Goal: Obtain resource: Obtain resource

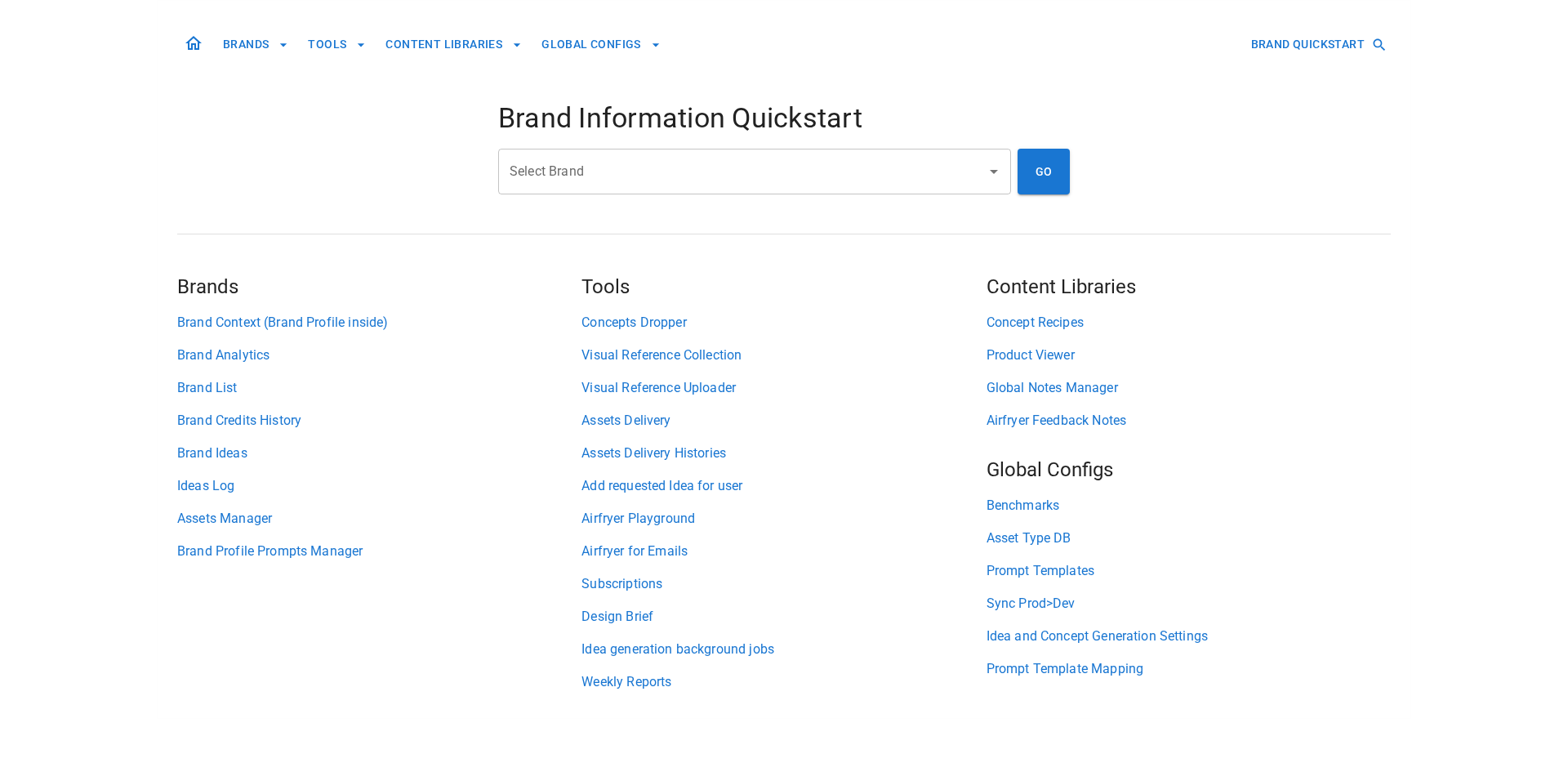
click at [727, 167] on input "Select Brand" at bounding box center [742, 171] width 474 height 31
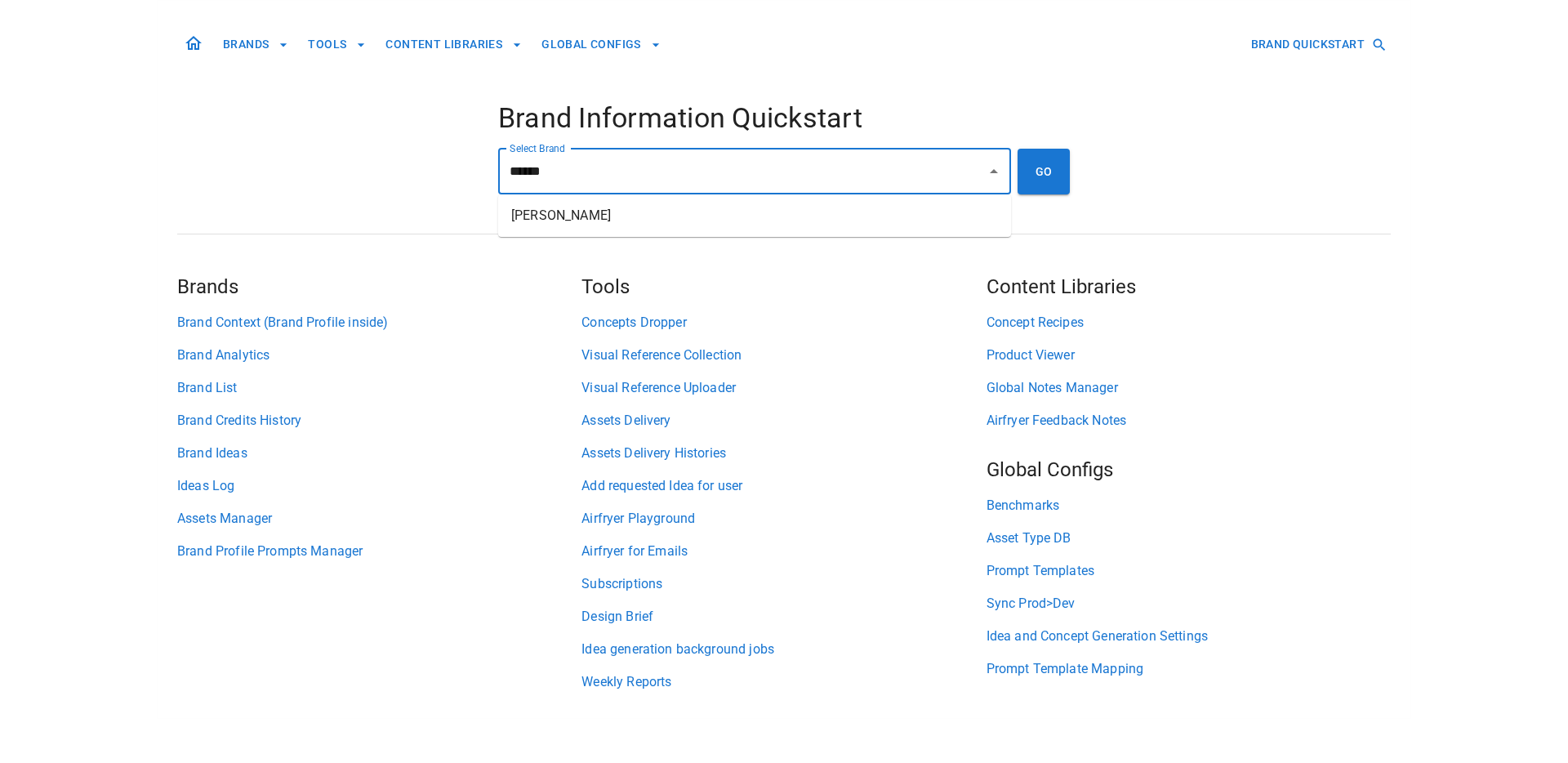
click at [799, 215] on li "[PERSON_NAME]" at bounding box center [754, 215] width 512 height 29
click at [1005, 180] on div "**********" at bounding box center [754, 171] width 512 height 45
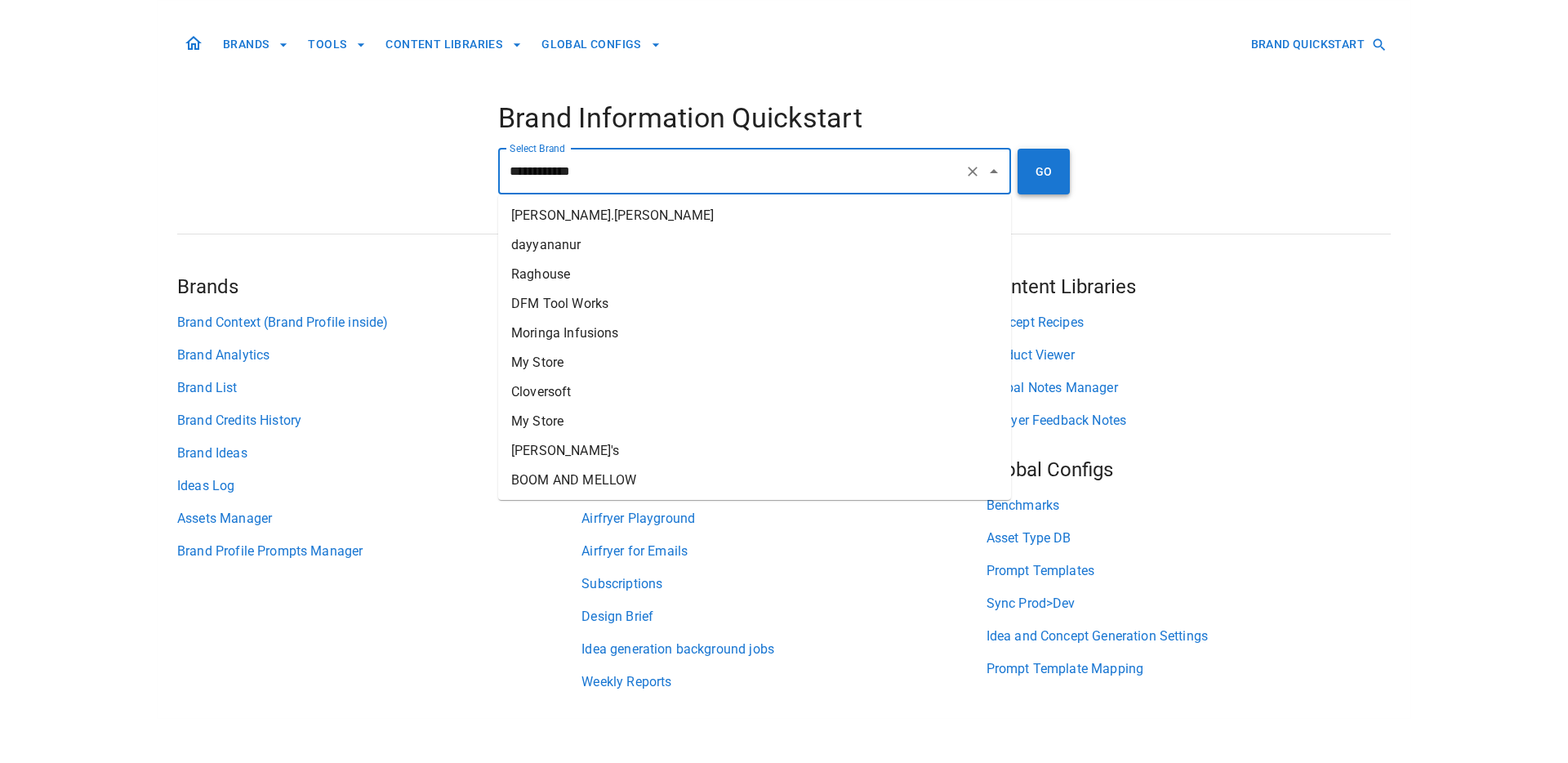
type input "**********"
click at [1025, 181] on button "GO" at bounding box center [1042, 171] width 52 height 45
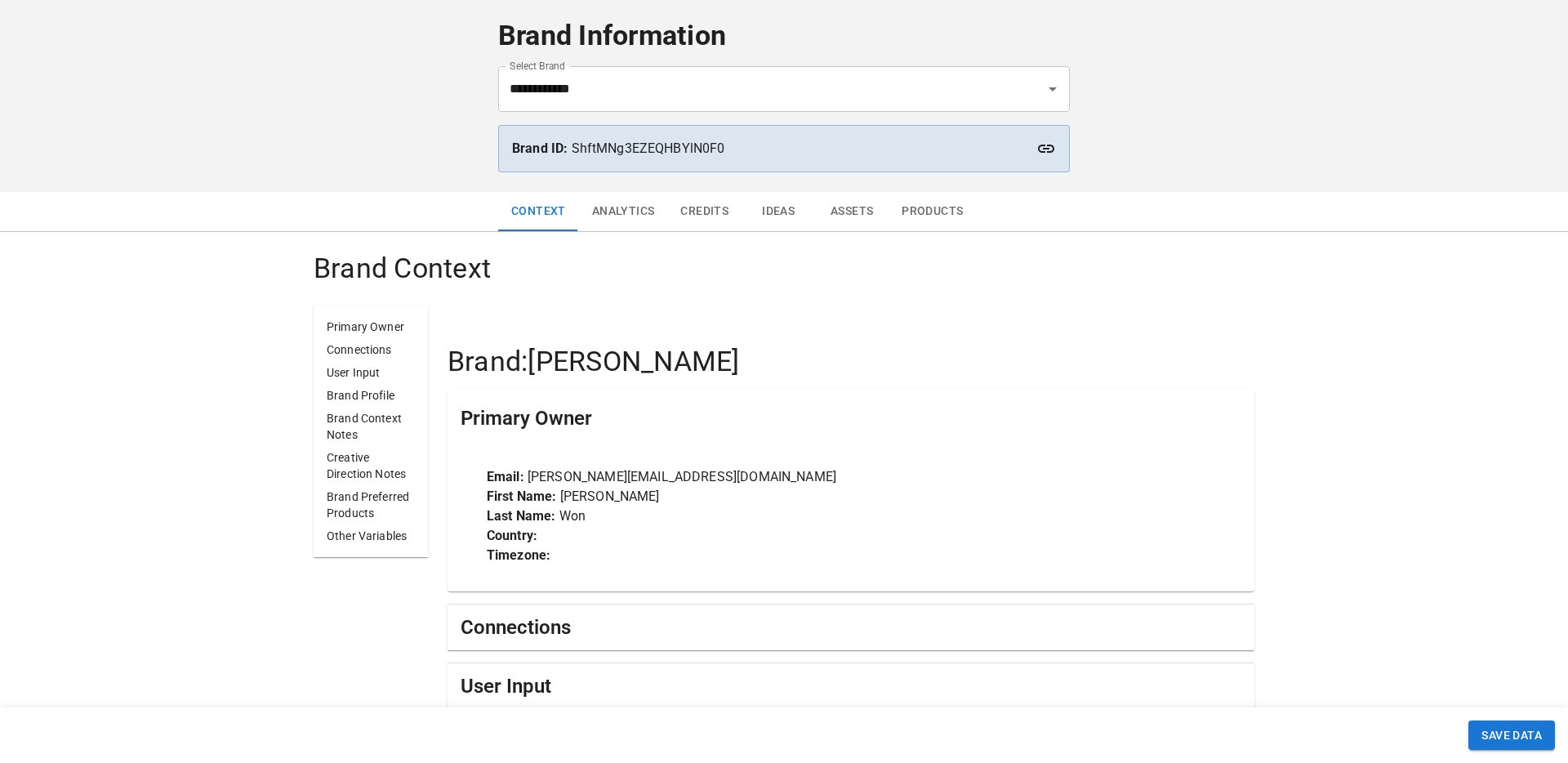
scroll to position [44, 0]
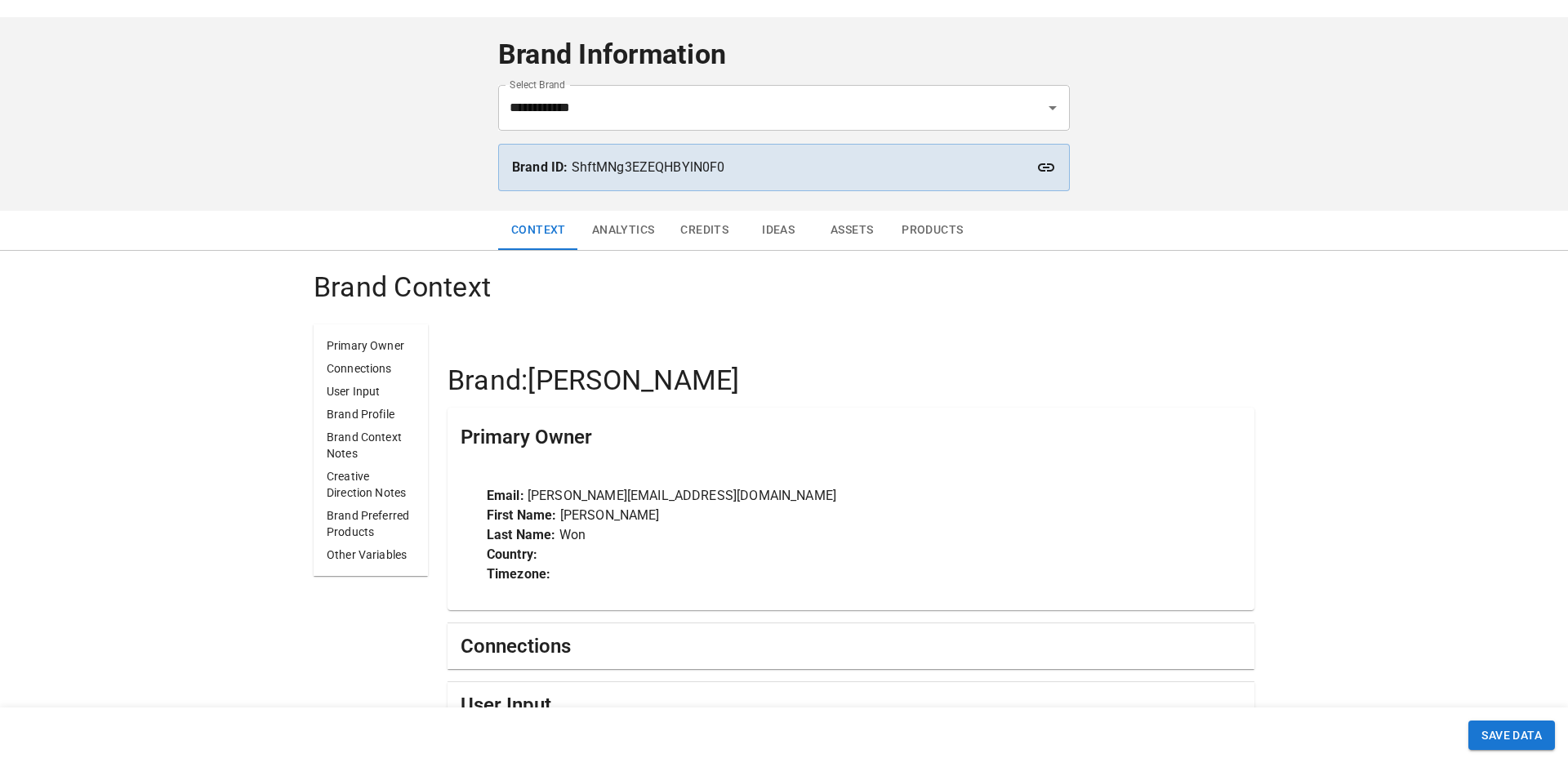
click at [927, 225] on button "Products" at bounding box center [932, 230] width 87 height 39
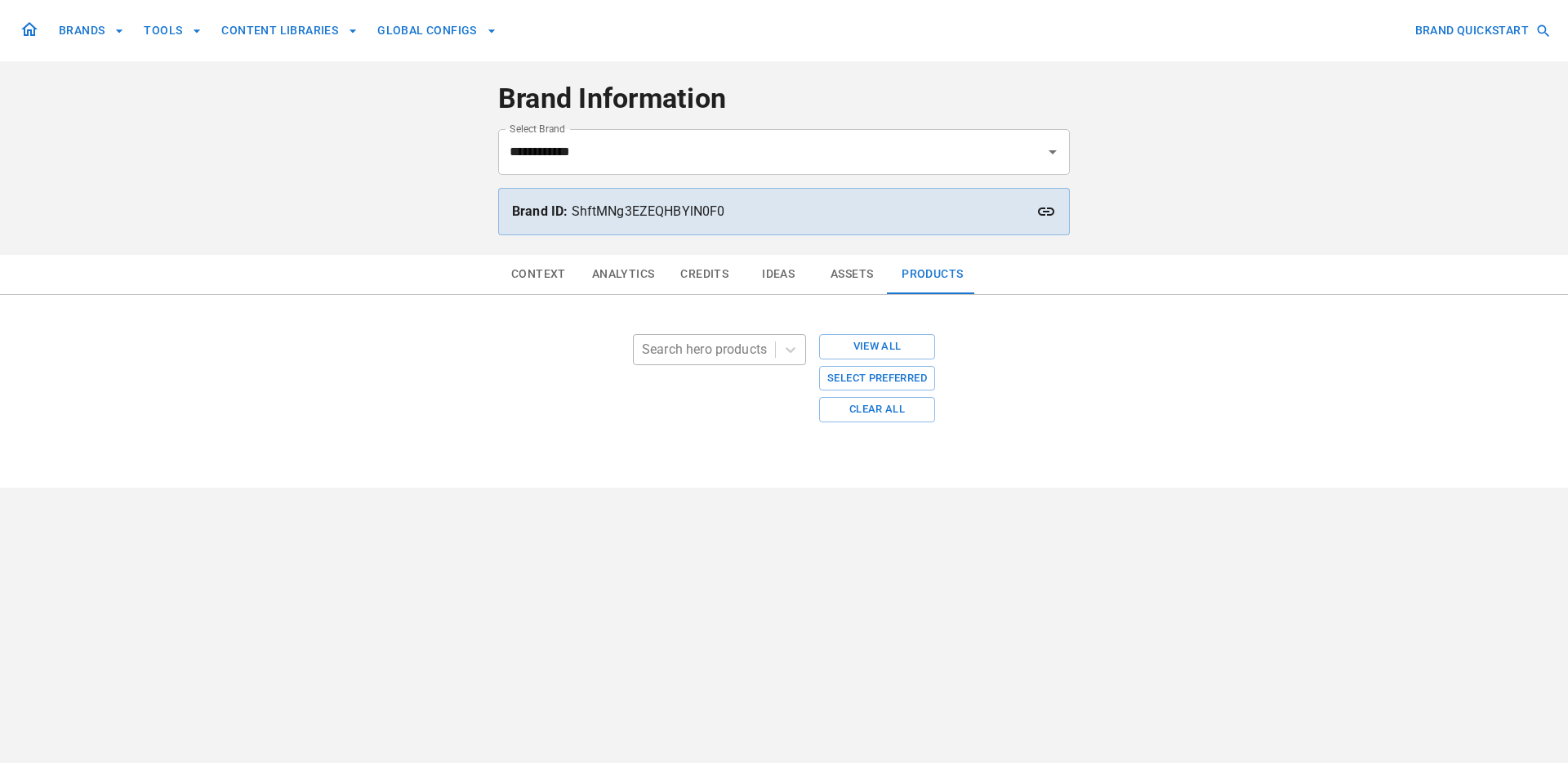
click at [697, 348] on div at bounding box center [704, 350] width 125 height 23
click at [699, 352] on div at bounding box center [704, 350] width 125 height 23
type input "***"
click at [692, 352] on div at bounding box center [704, 350] width 125 height 23
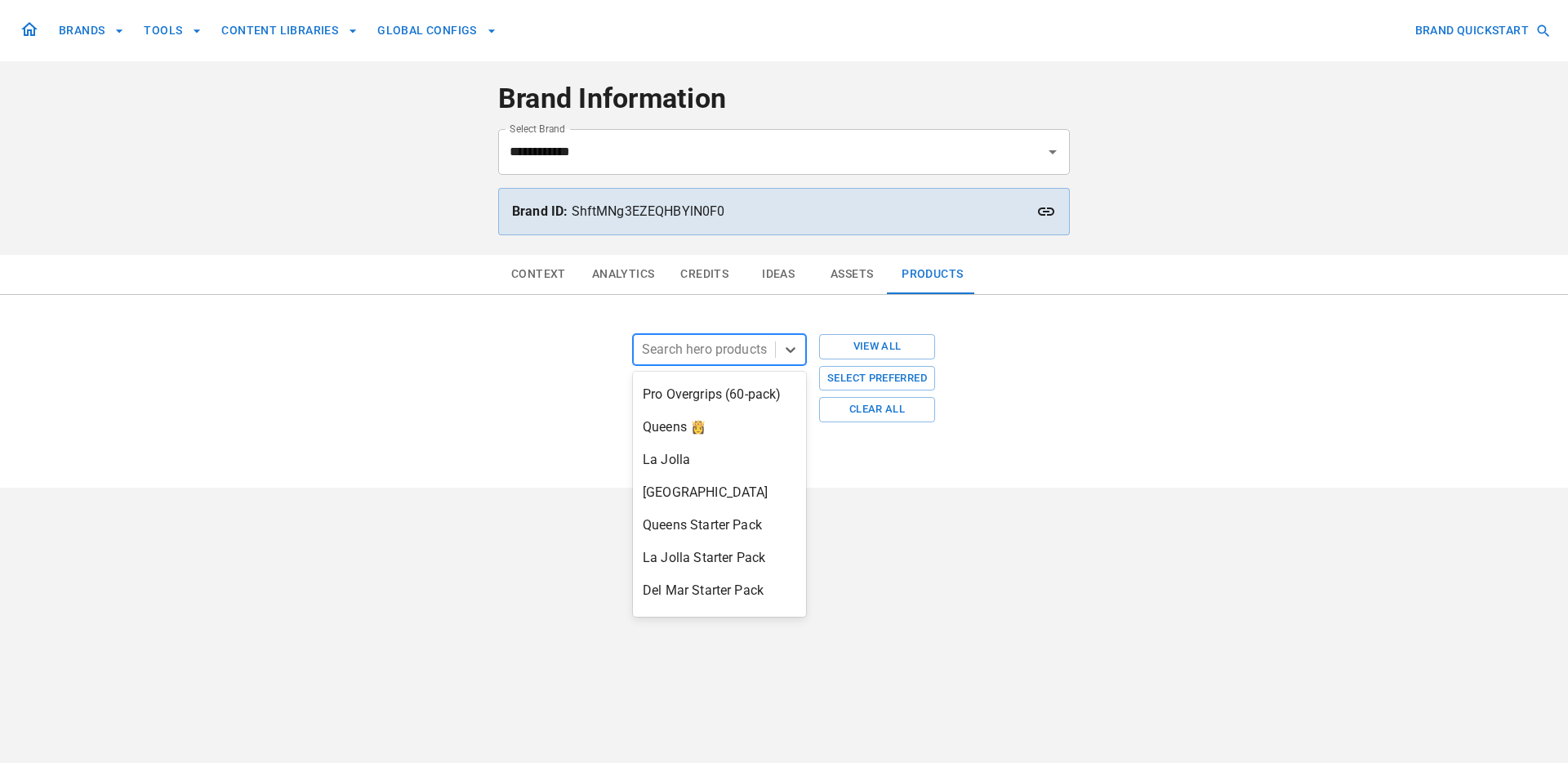
scroll to position [564, 0]
click at [722, 477] on div "[GEOGRAPHIC_DATA]" at bounding box center [718, 493] width 173 height 33
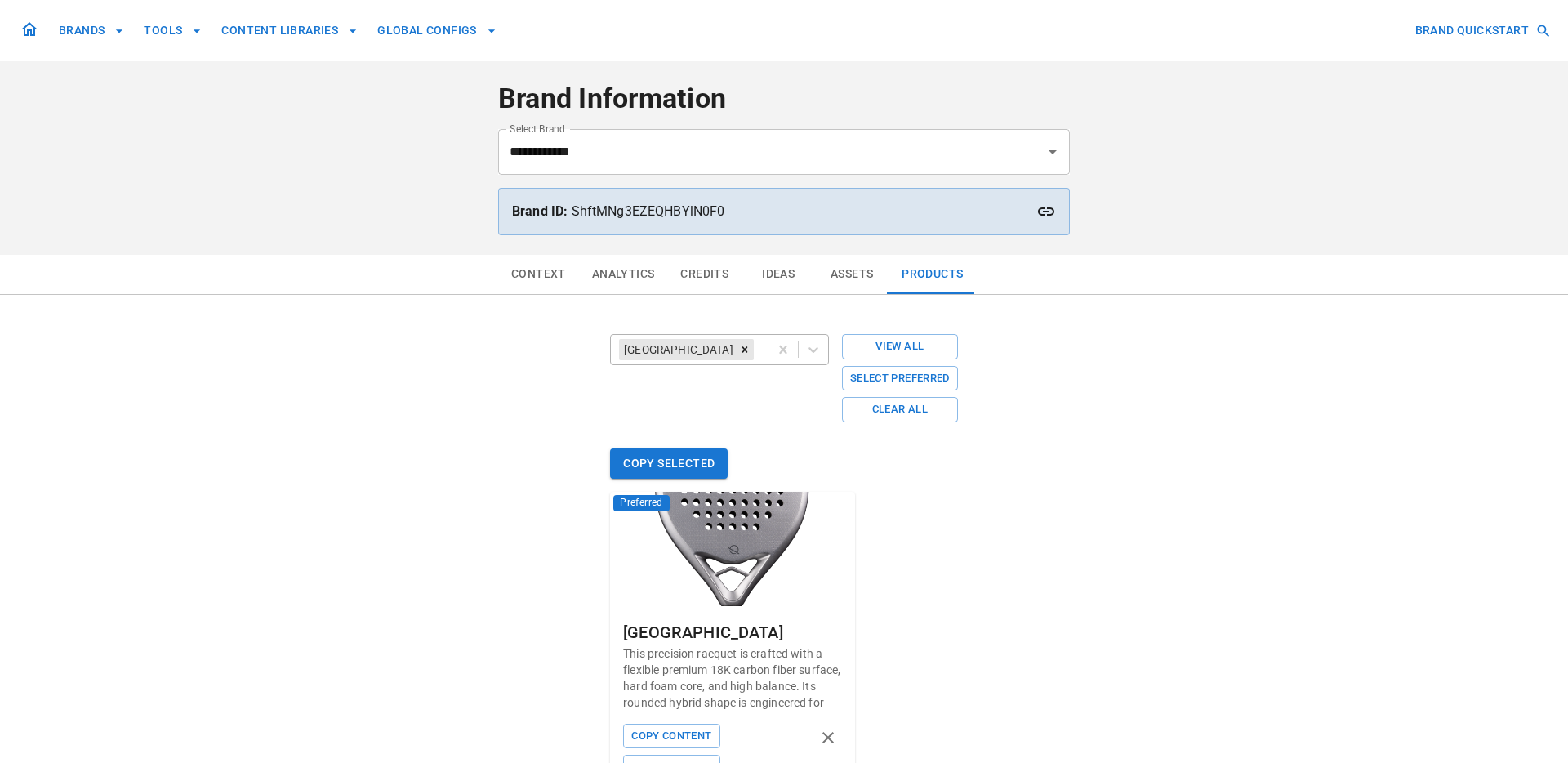
click at [757, 350] on input "text" at bounding box center [758, 349] width 3 height 20
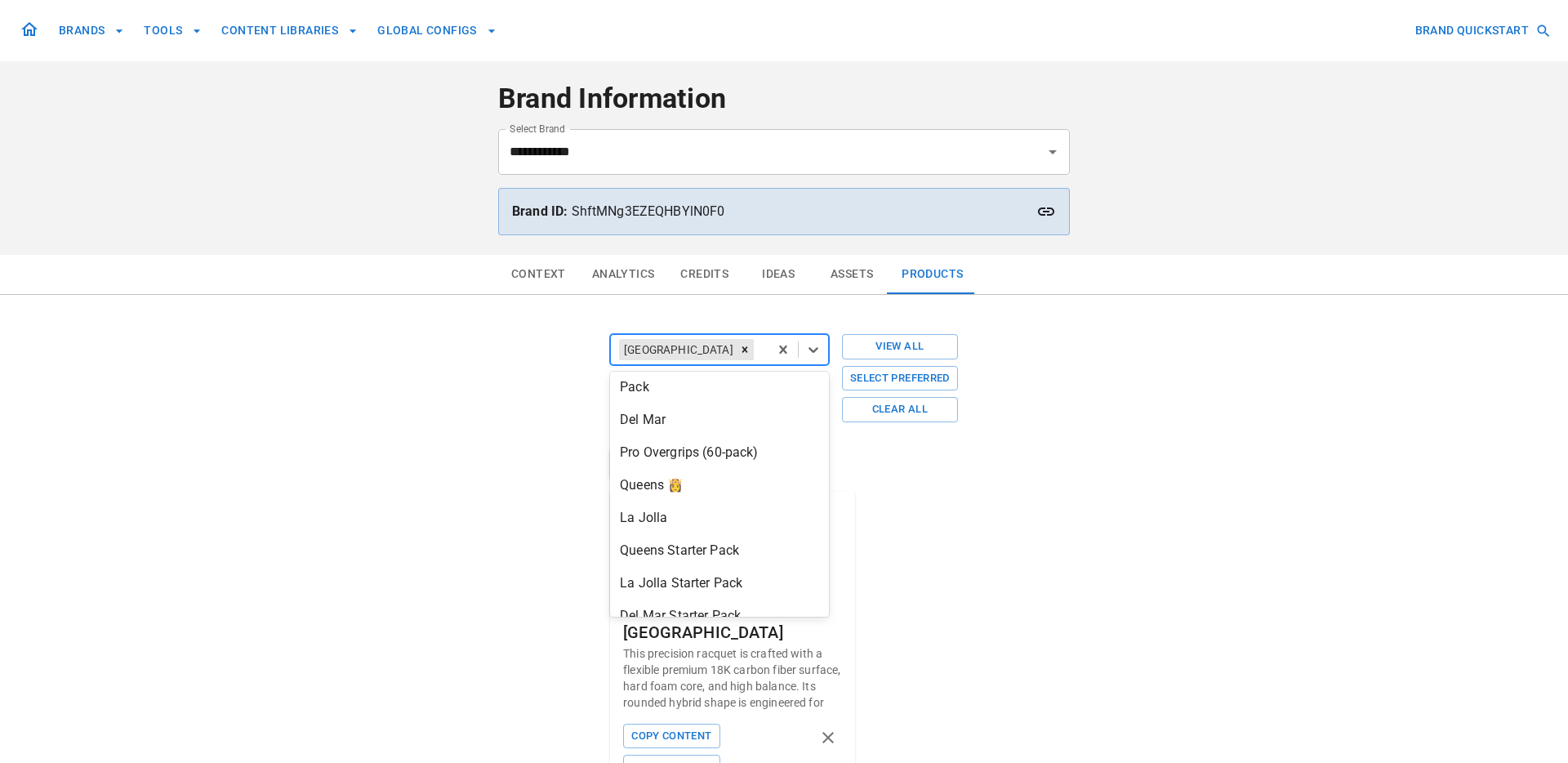
scroll to position [449, 0]
click at [714, 533] on div "La Jolla" at bounding box center [719, 517] width 219 height 33
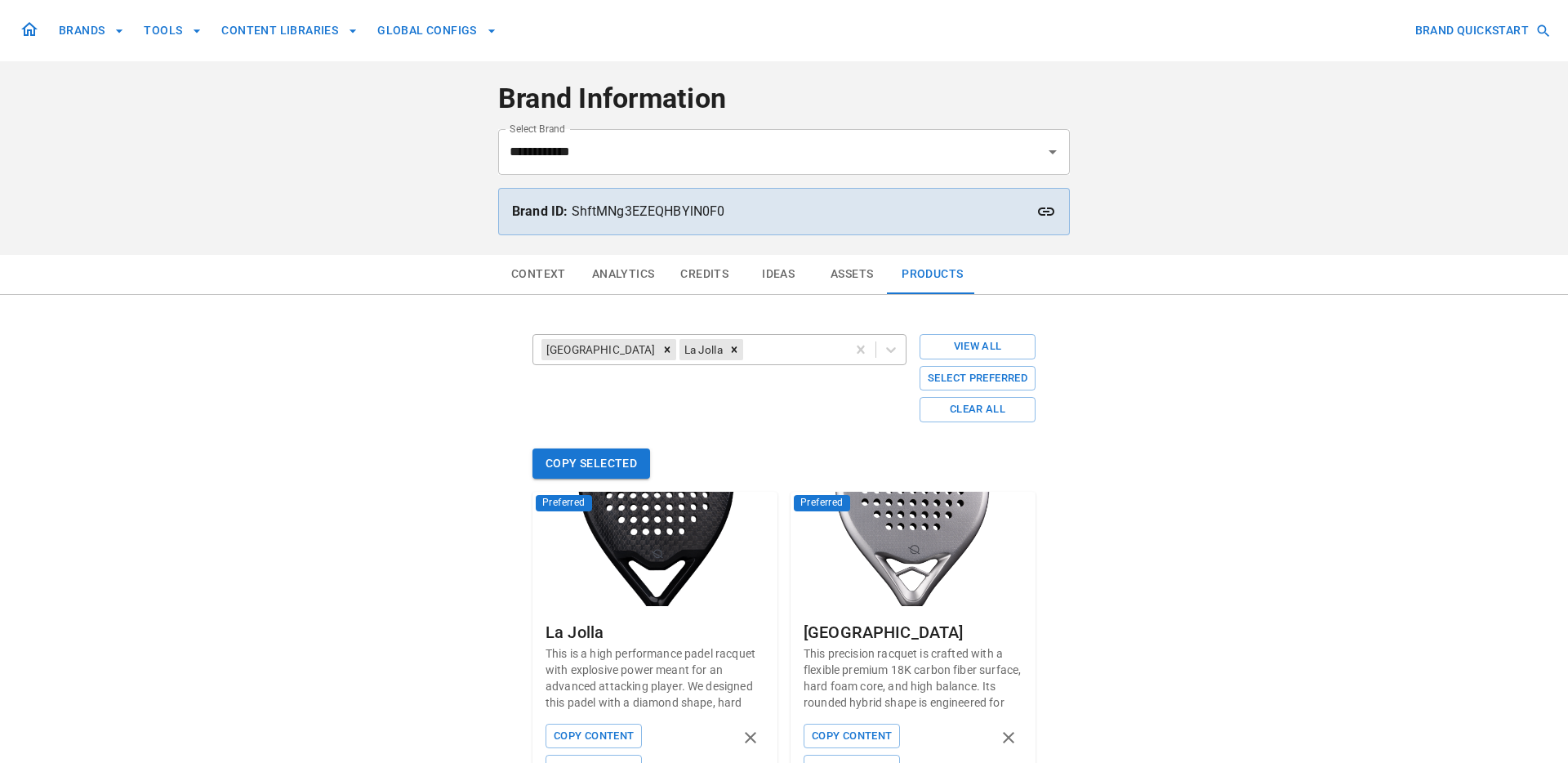
click at [751, 347] on div at bounding box center [792, 350] width 92 height 23
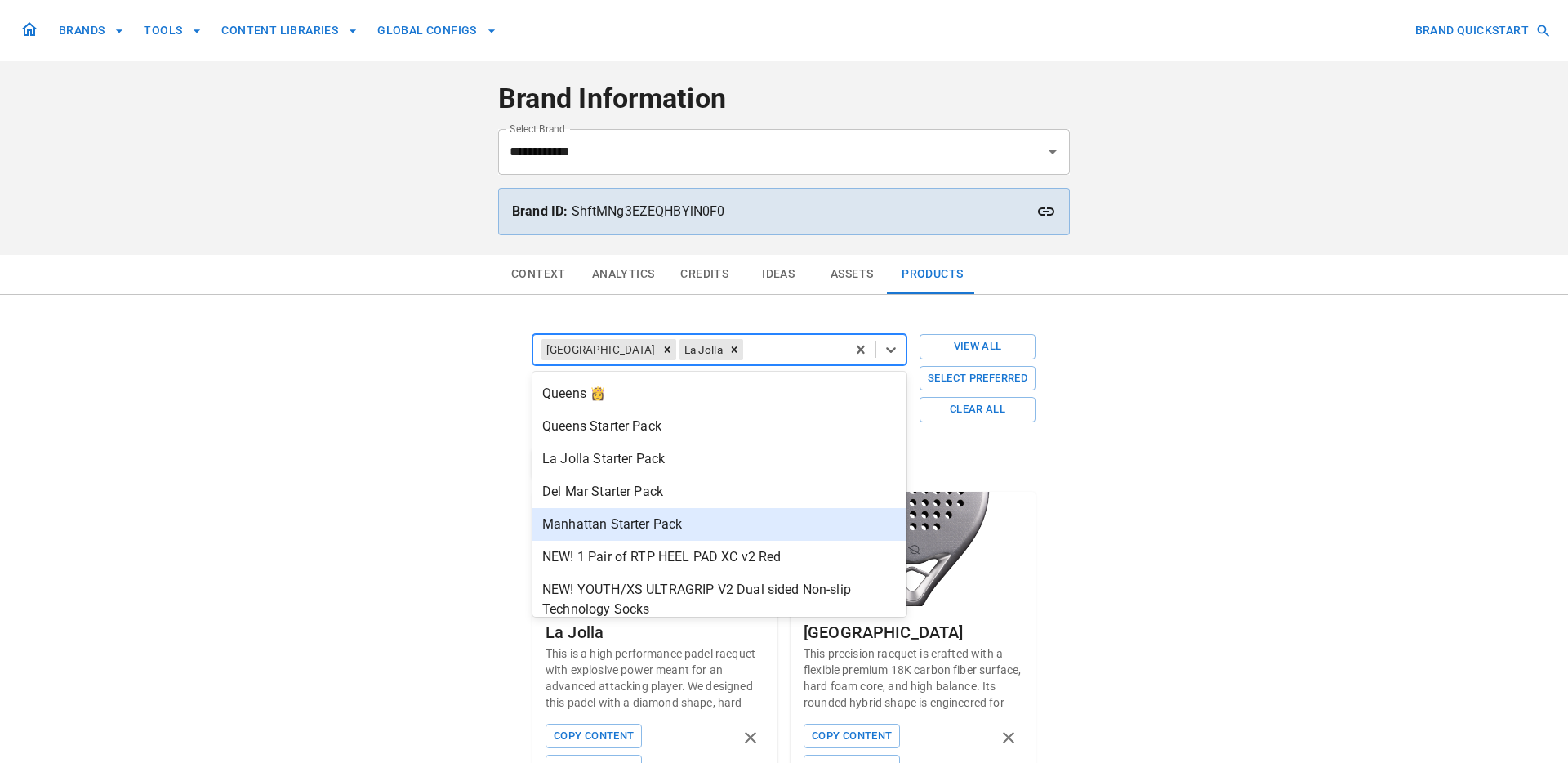
scroll to position [519, 0]
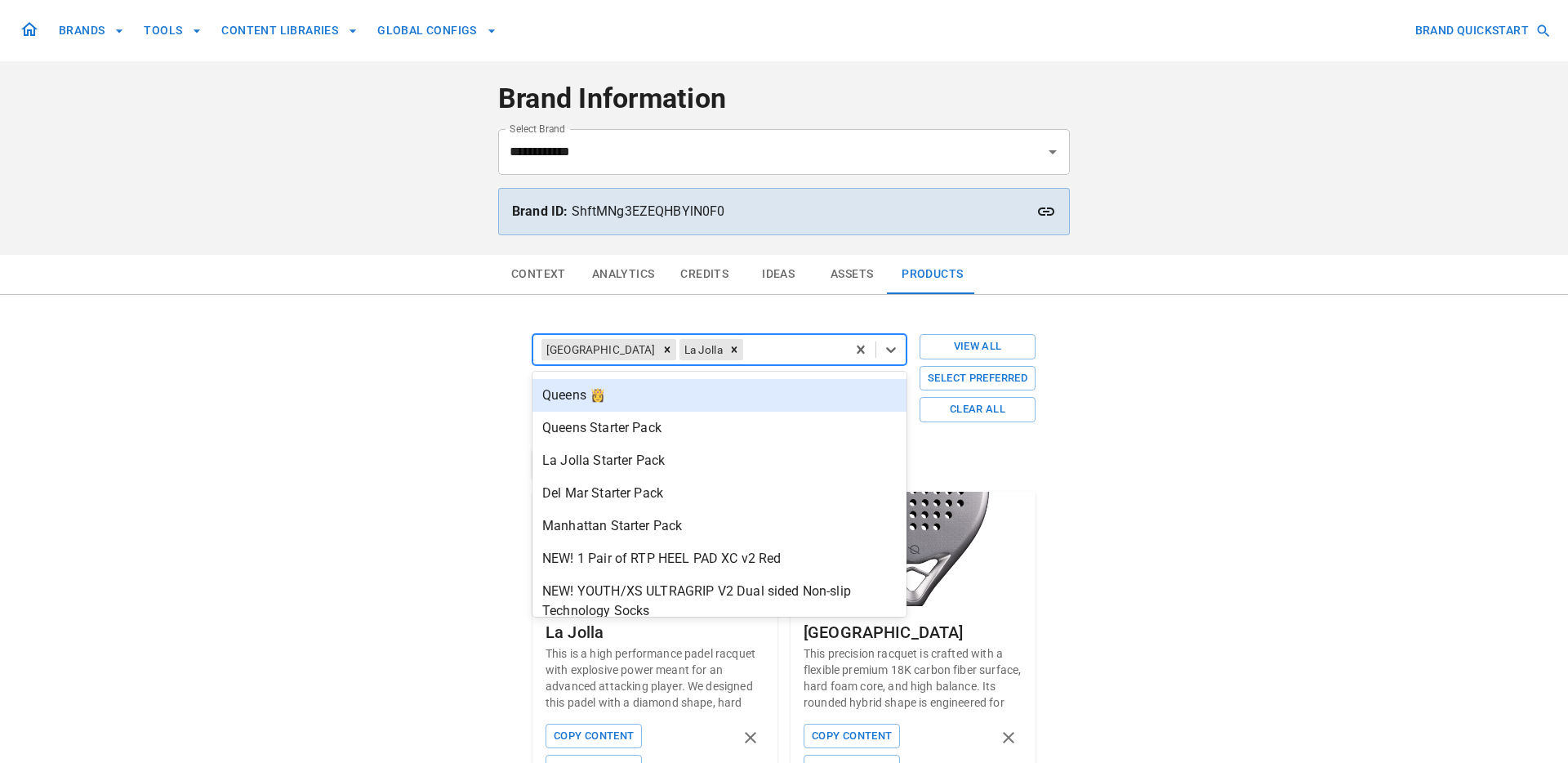
click at [737, 399] on div "Queens 👸" at bounding box center [719, 395] width 374 height 33
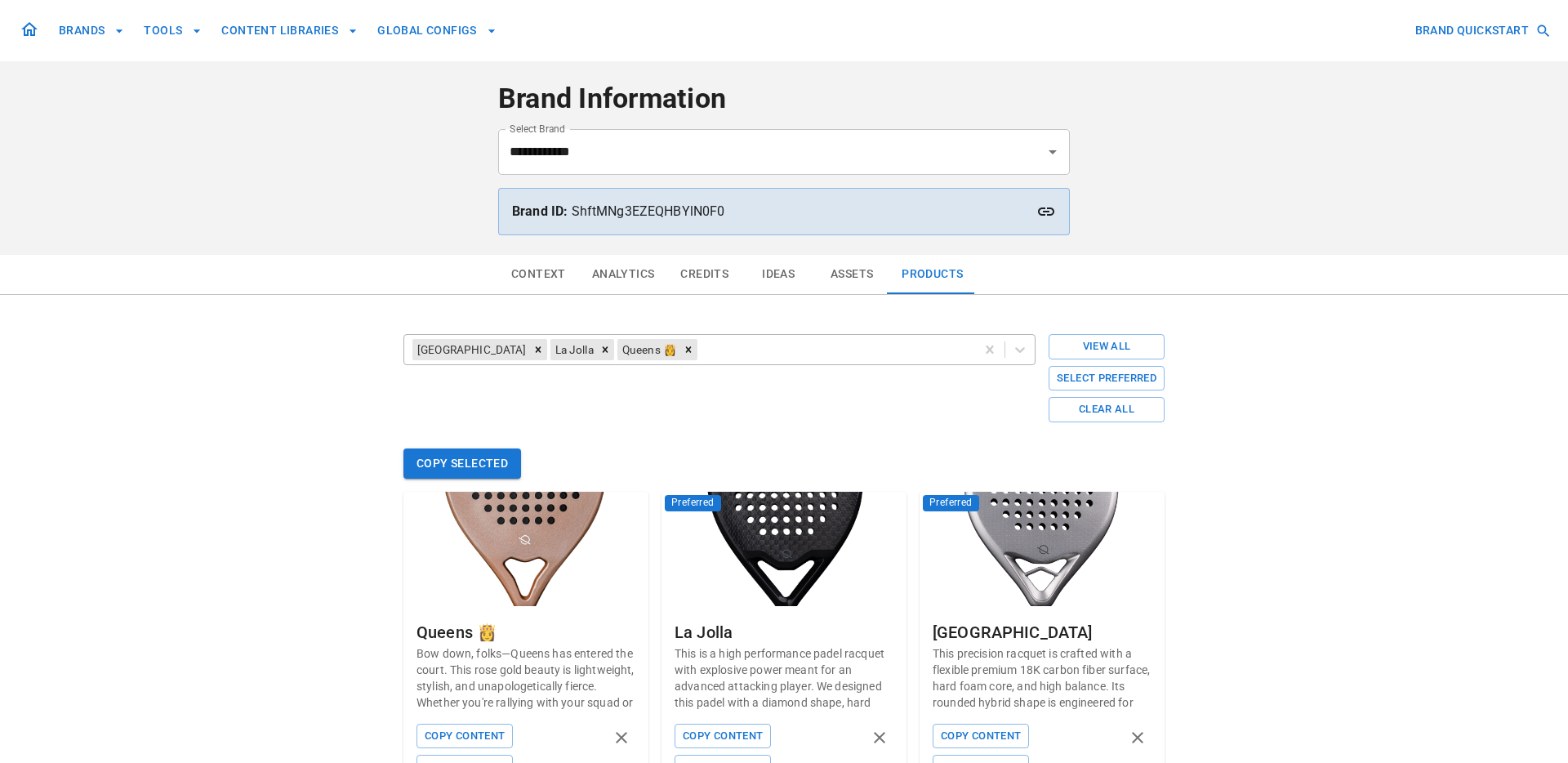
click at [741, 349] on div at bounding box center [834, 350] width 267 height 23
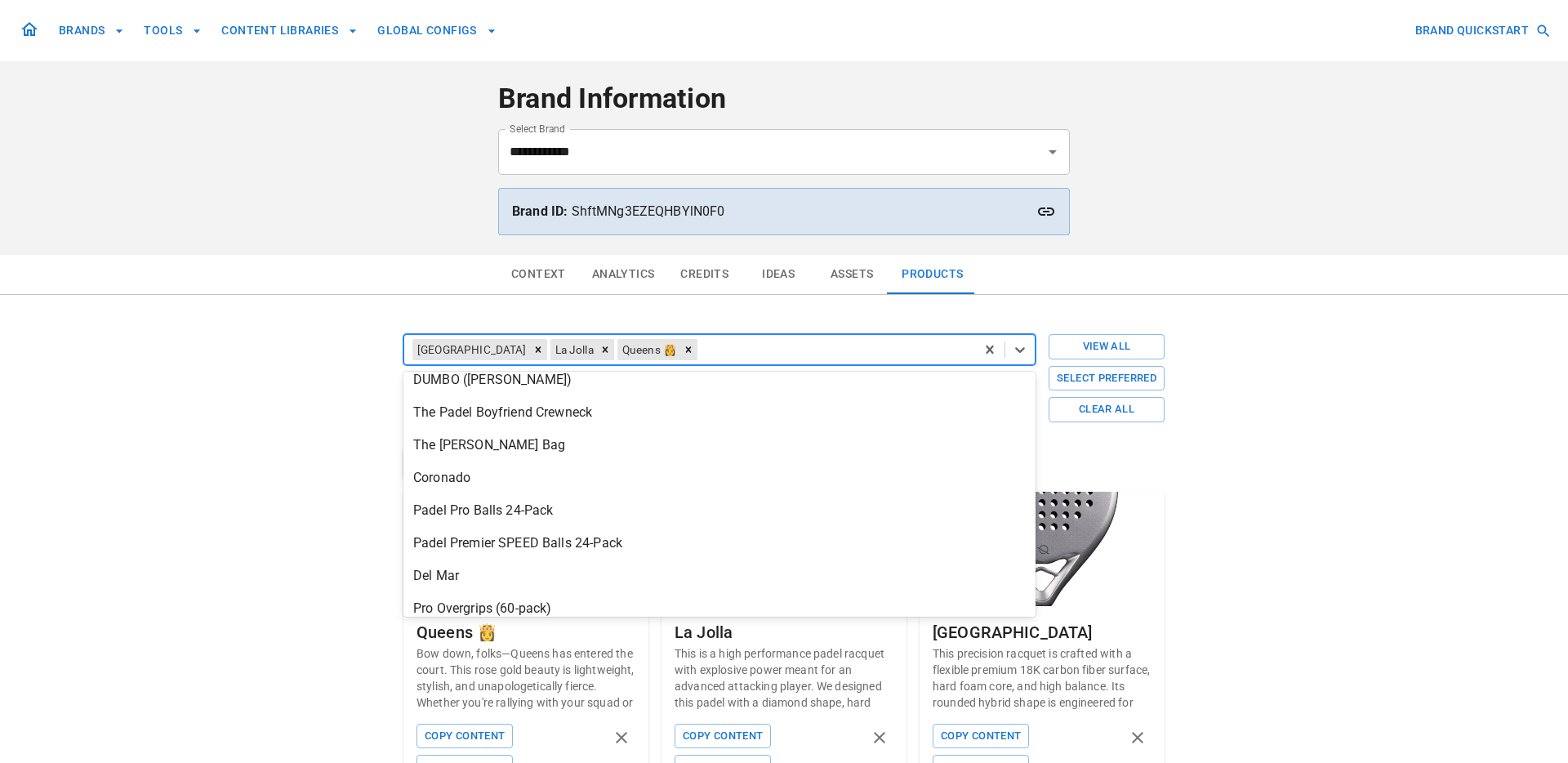
scroll to position [275, 0]
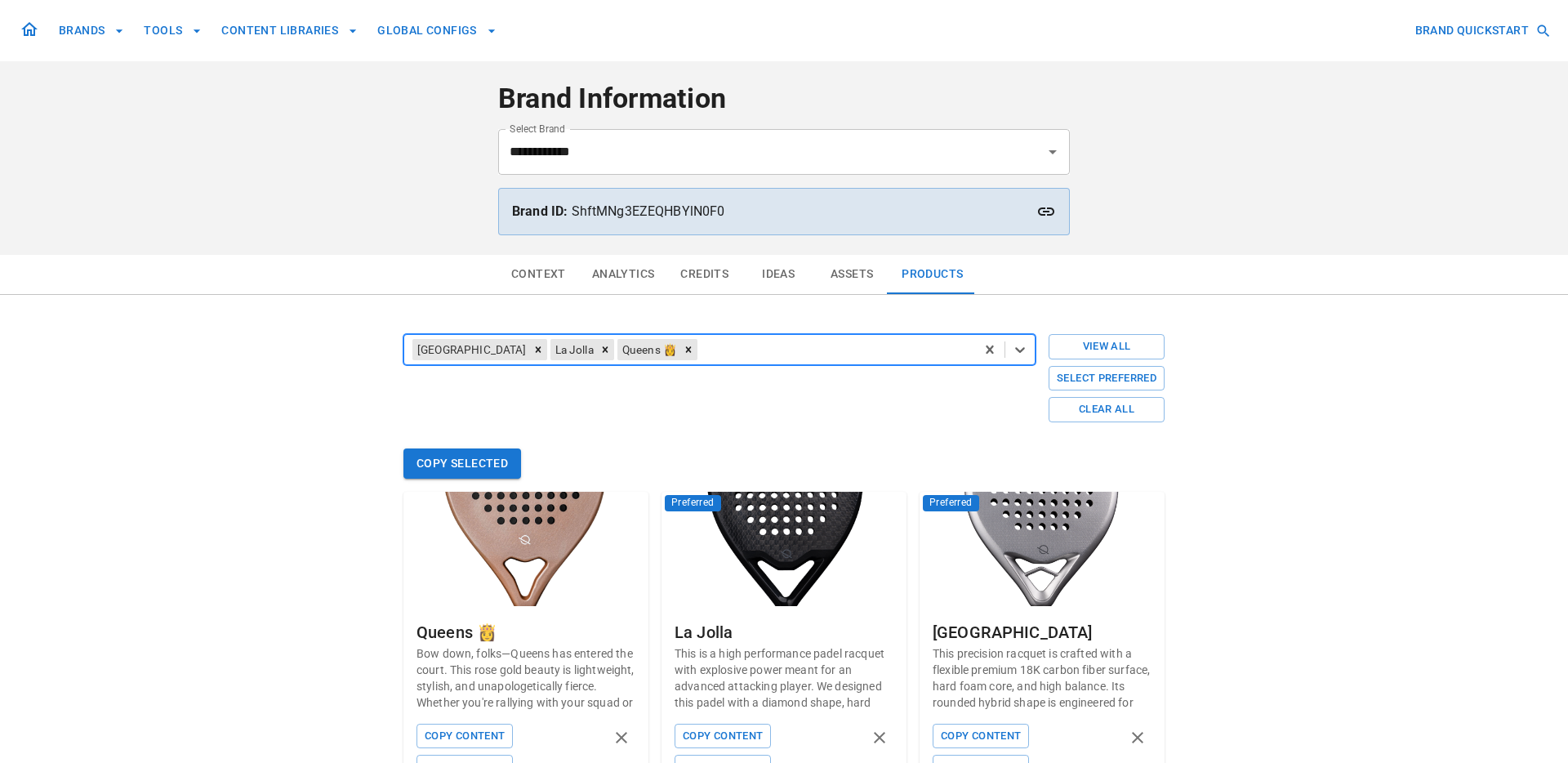
click at [723, 350] on div at bounding box center [834, 350] width 267 height 23
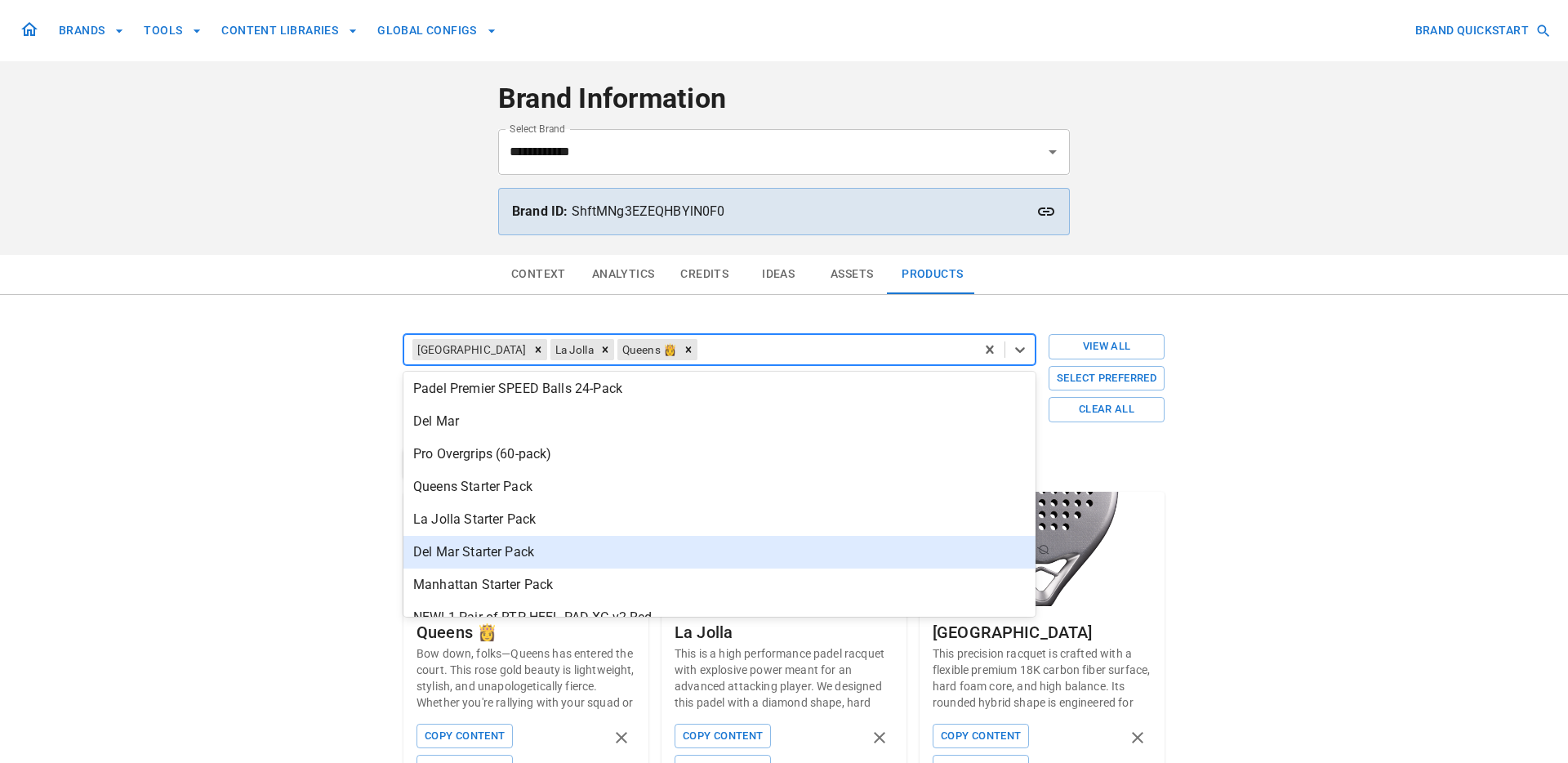
scroll to position [279, 0]
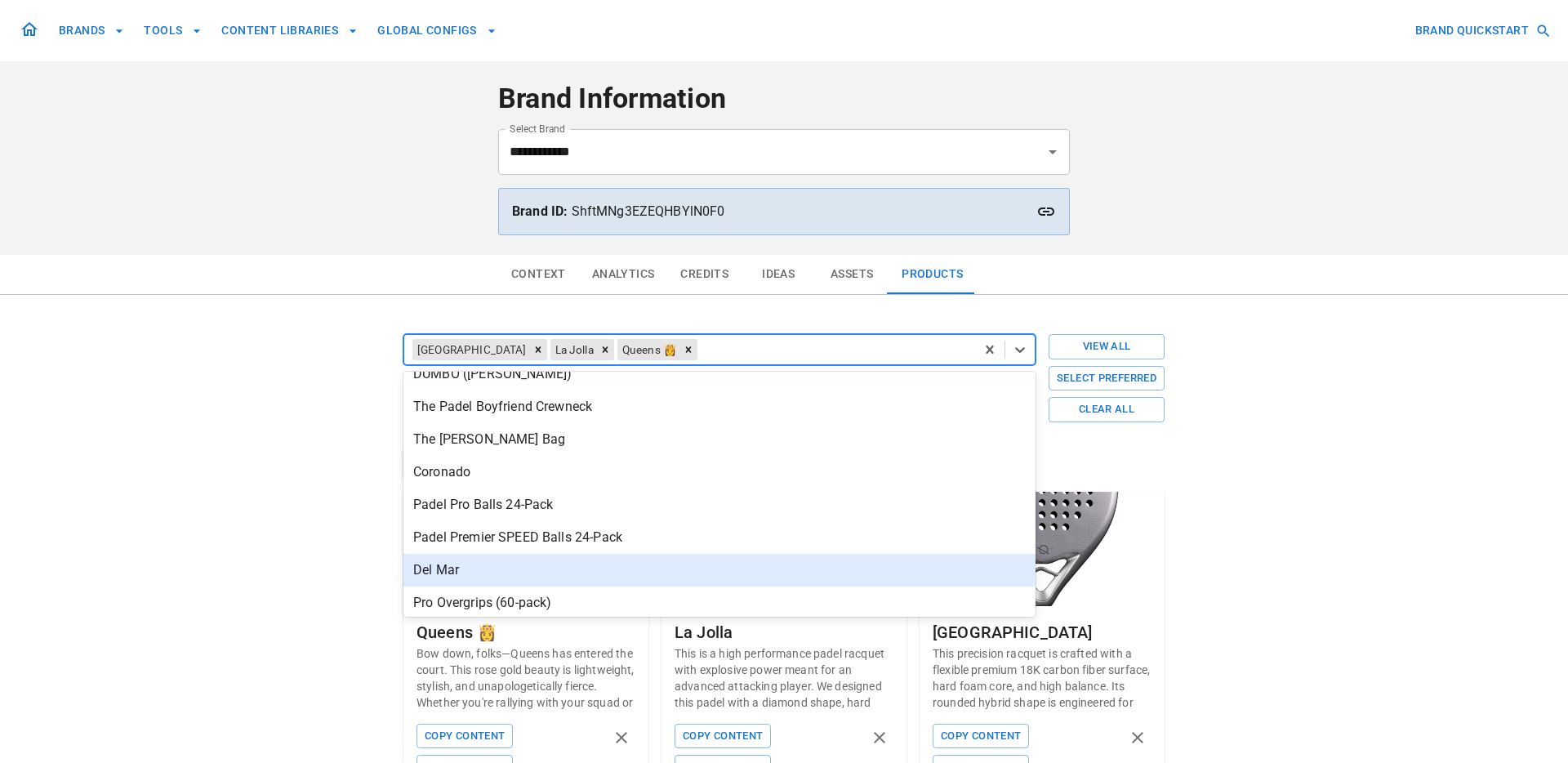
click at [671, 572] on div "Del Mar" at bounding box center [719, 570] width 632 height 33
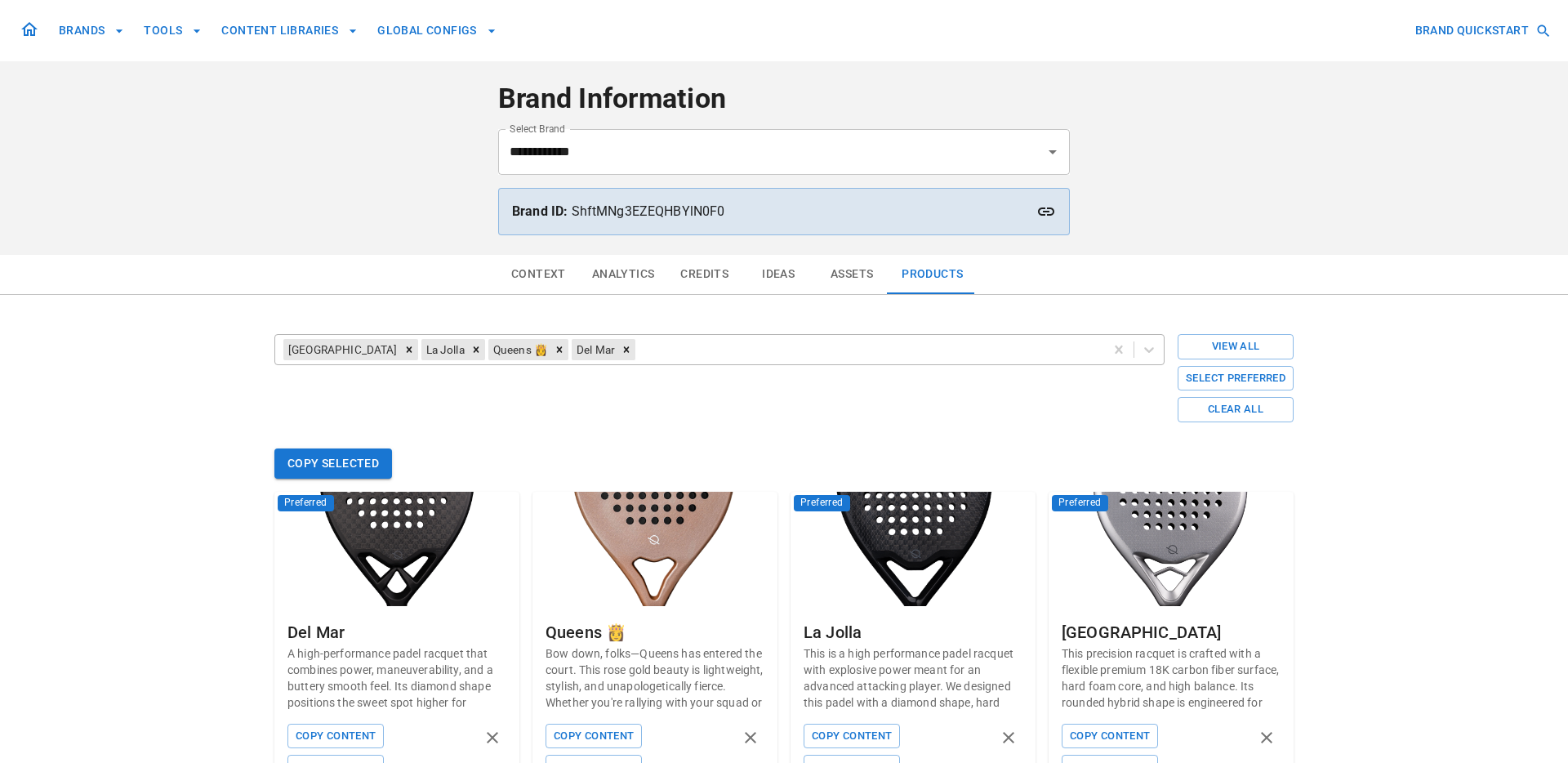
click at [740, 352] on div at bounding box center [868, 350] width 457 height 23
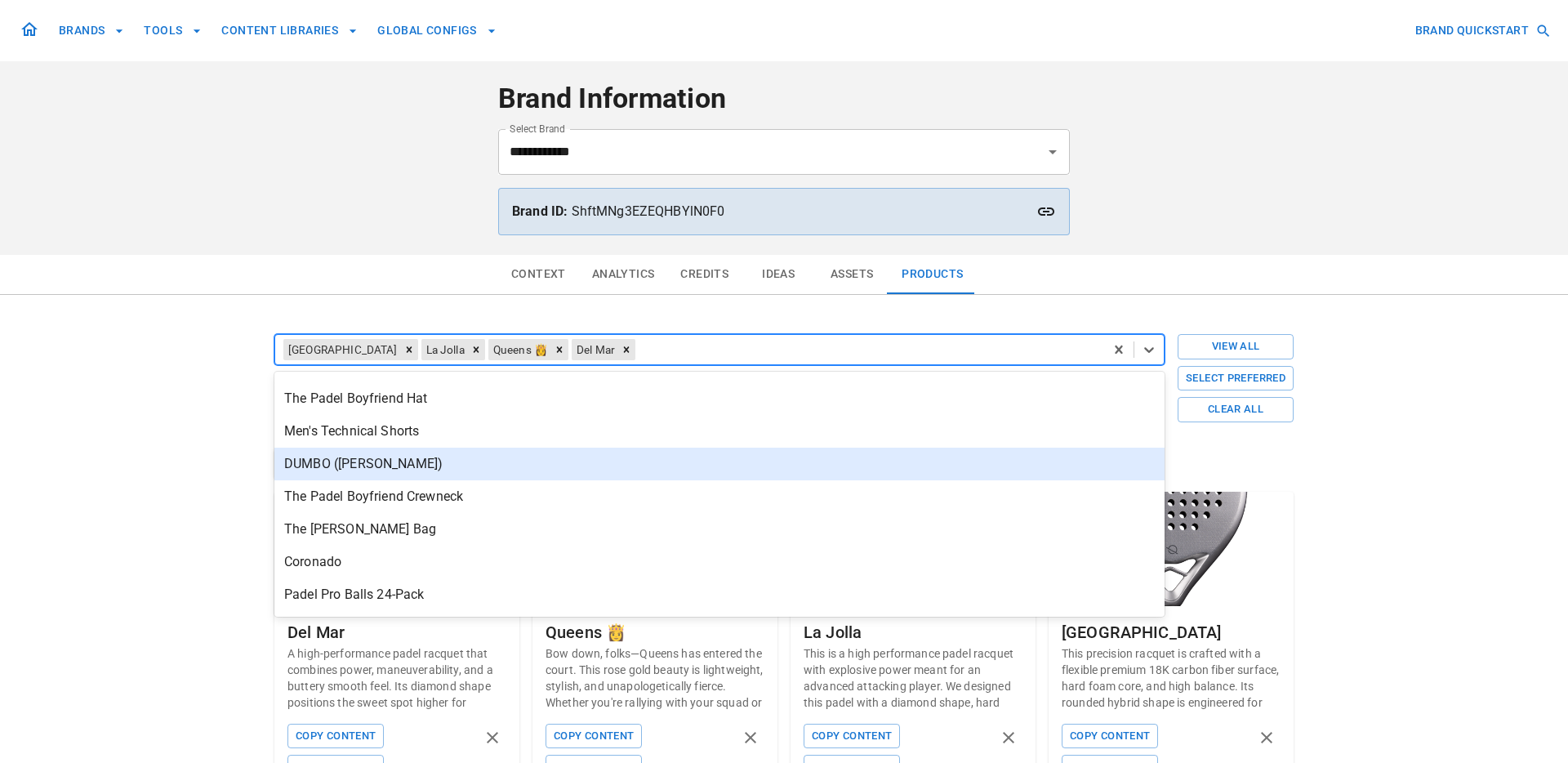
scroll to position [189, 0]
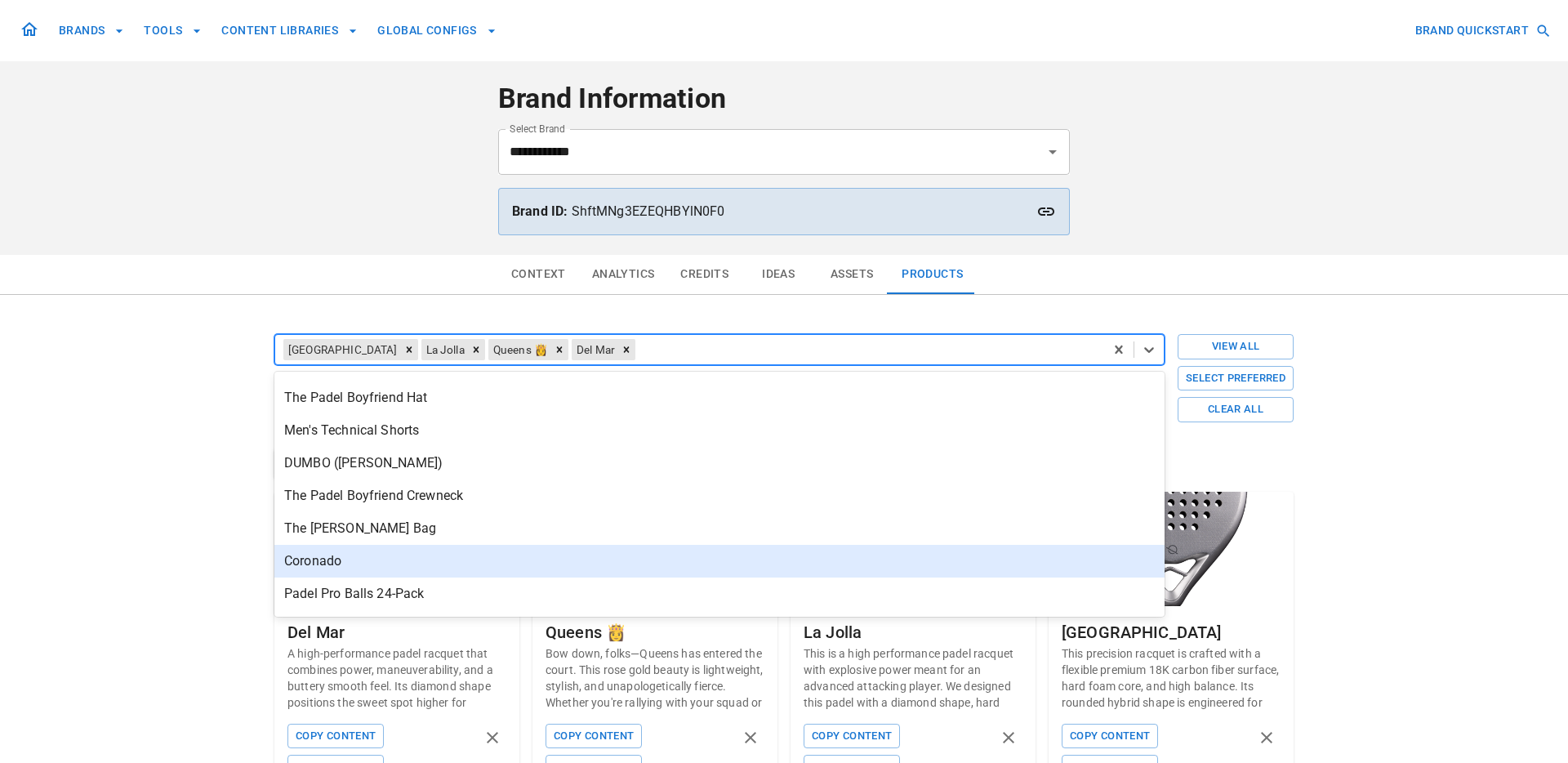
click at [638, 576] on div "Coronado" at bounding box center [719, 561] width 890 height 33
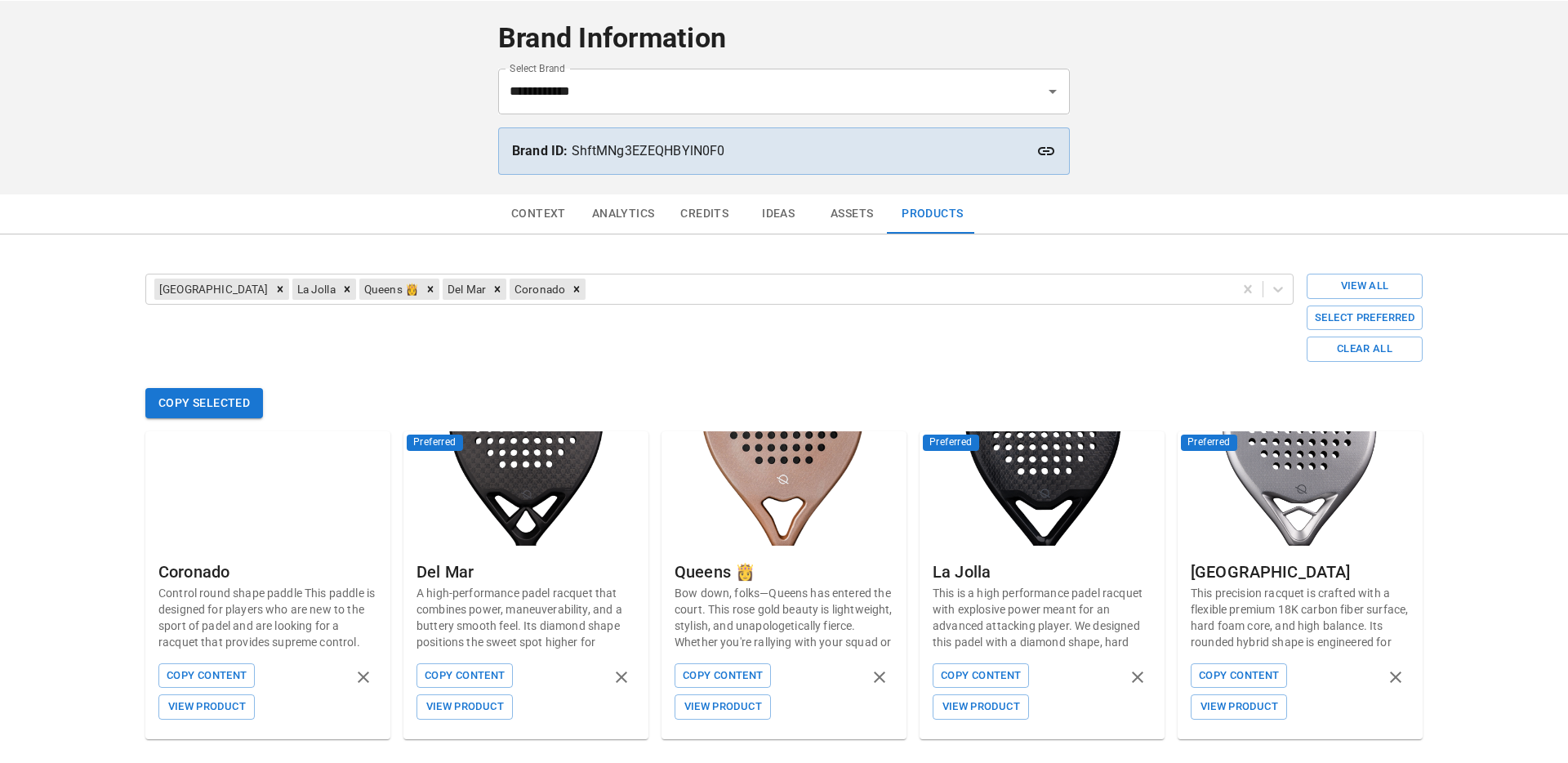
scroll to position [76, 0]
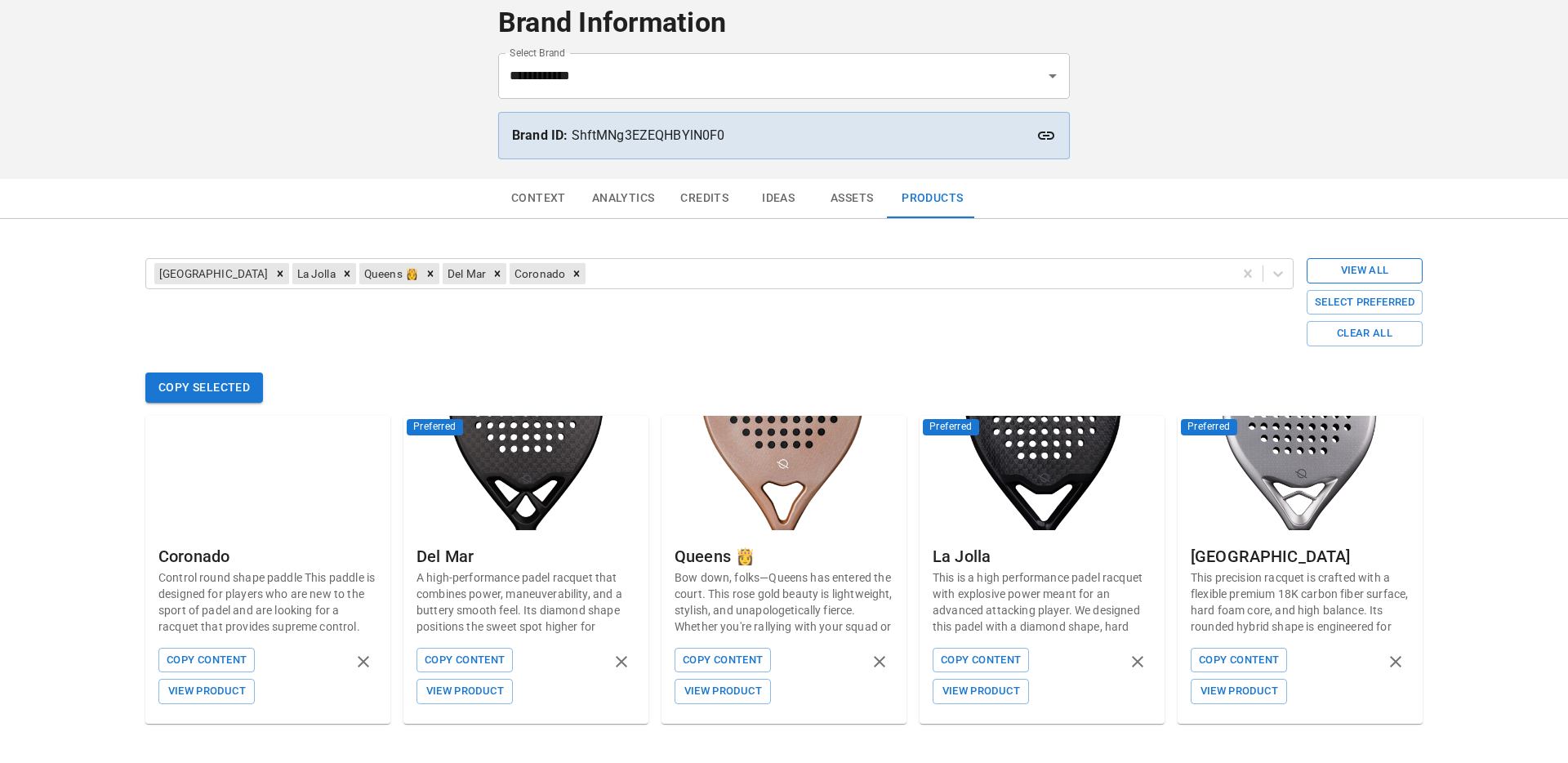
click at [1376, 274] on button "View All" at bounding box center [1364, 270] width 116 height 26
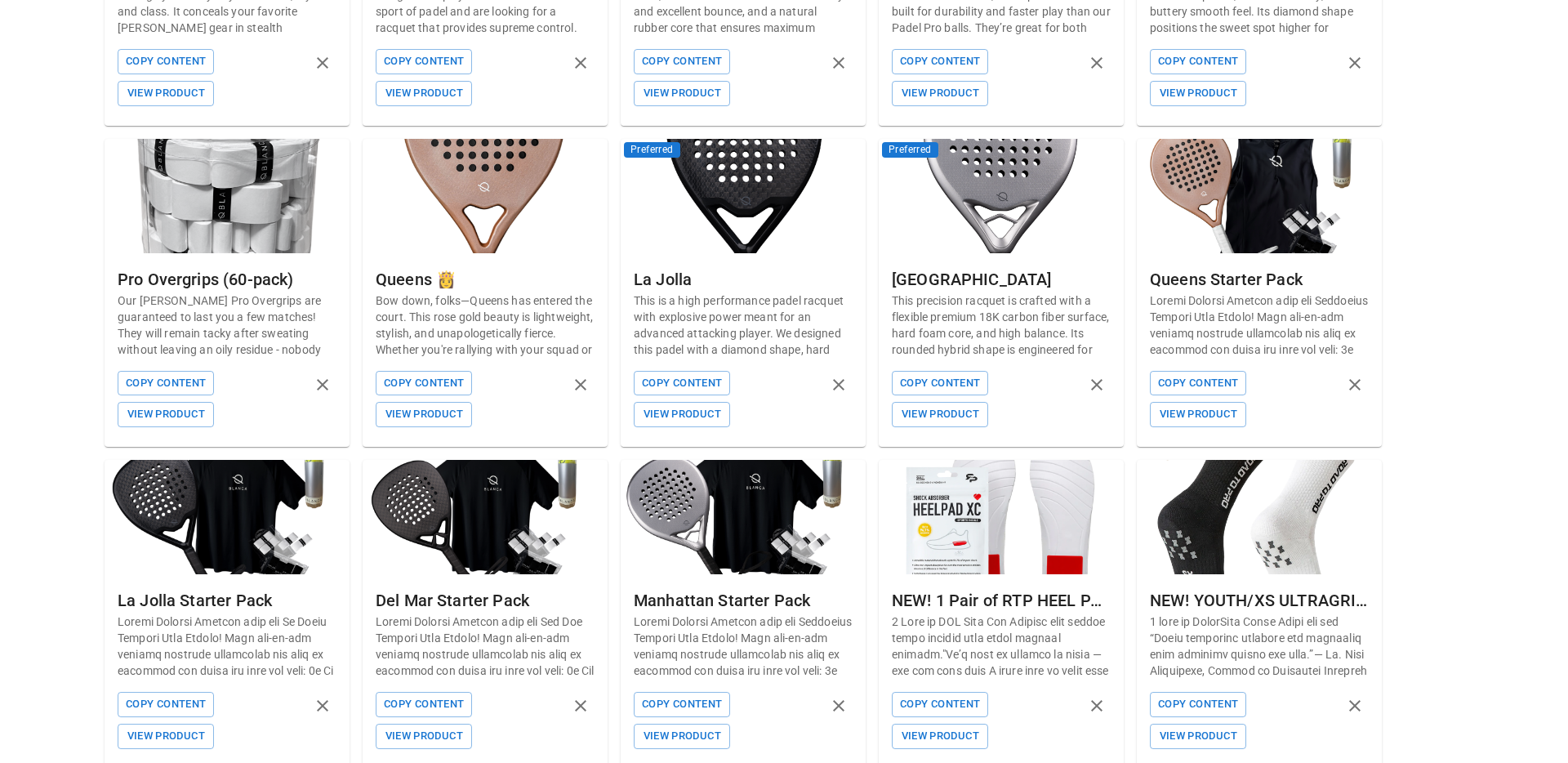
scroll to position [1359, 0]
click at [686, 372] on button "Copy Content" at bounding box center [681, 384] width 96 height 26
click at [930, 372] on button "Copy Content" at bounding box center [939, 384] width 96 height 26
click at [681, 372] on button "Copy Content" at bounding box center [681, 384] width 96 height 26
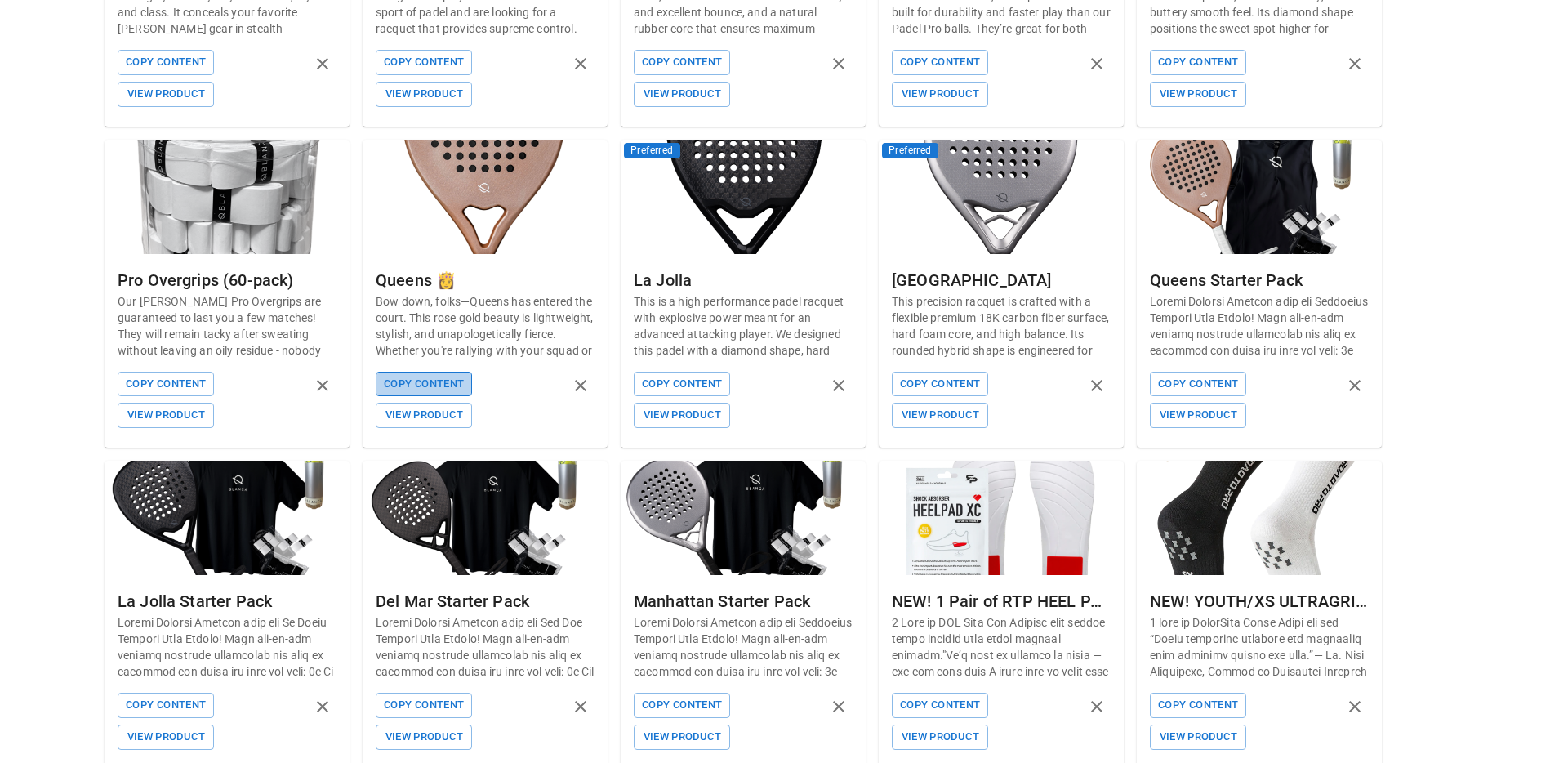
drag, startPoint x: 408, startPoint y: 355, endPoint x: 375, endPoint y: 363, distance: 34.0
click at [408, 372] on button "Copy Content" at bounding box center [423, 384] width 96 height 26
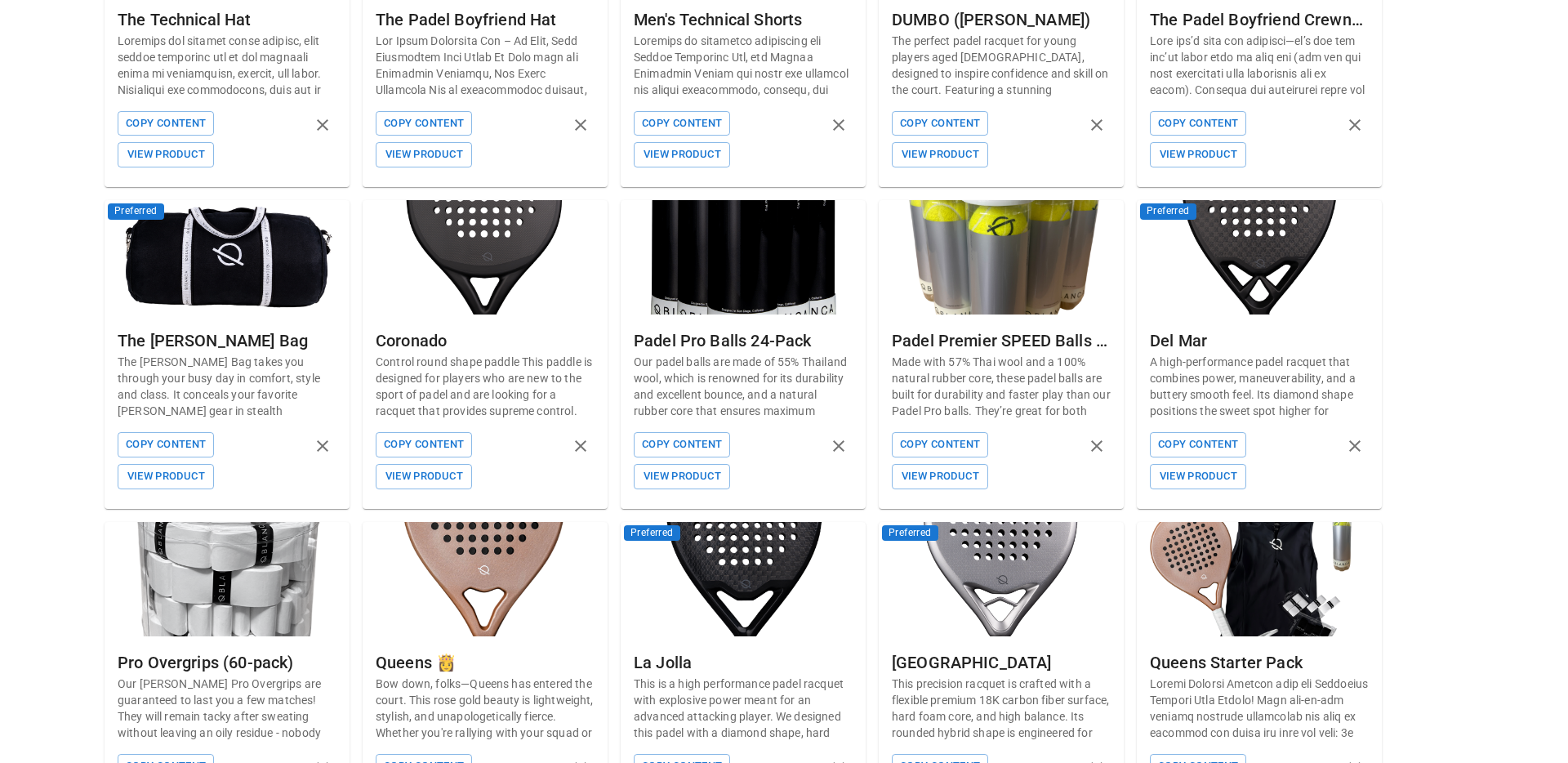
scroll to position [976, 0]
click at [442, 432] on button "Copy Content" at bounding box center [423, 444] width 96 height 26
click at [1168, 432] on button "Copy Content" at bounding box center [1198, 444] width 96 height 26
